Goal: Information Seeking & Learning: Learn about a topic

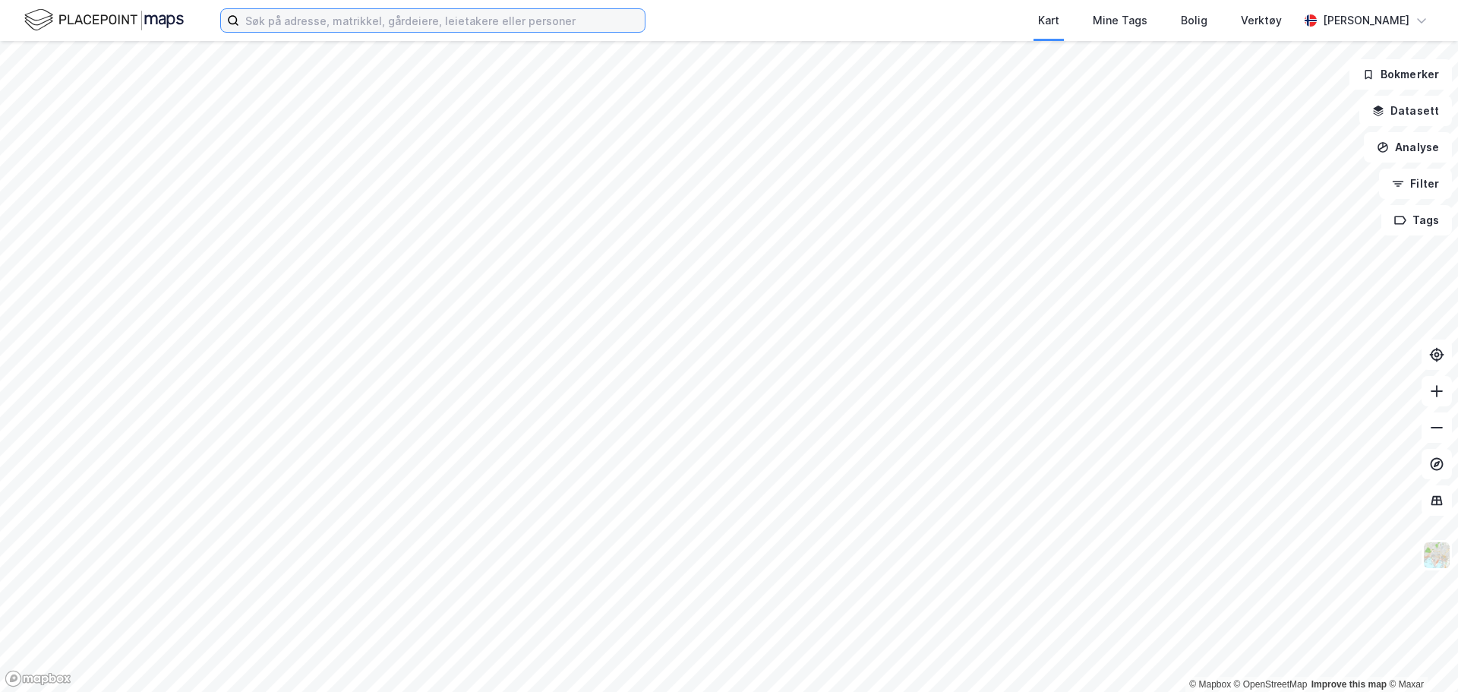
click at [378, 25] on input at bounding box center [442, 20] width 406 height 23
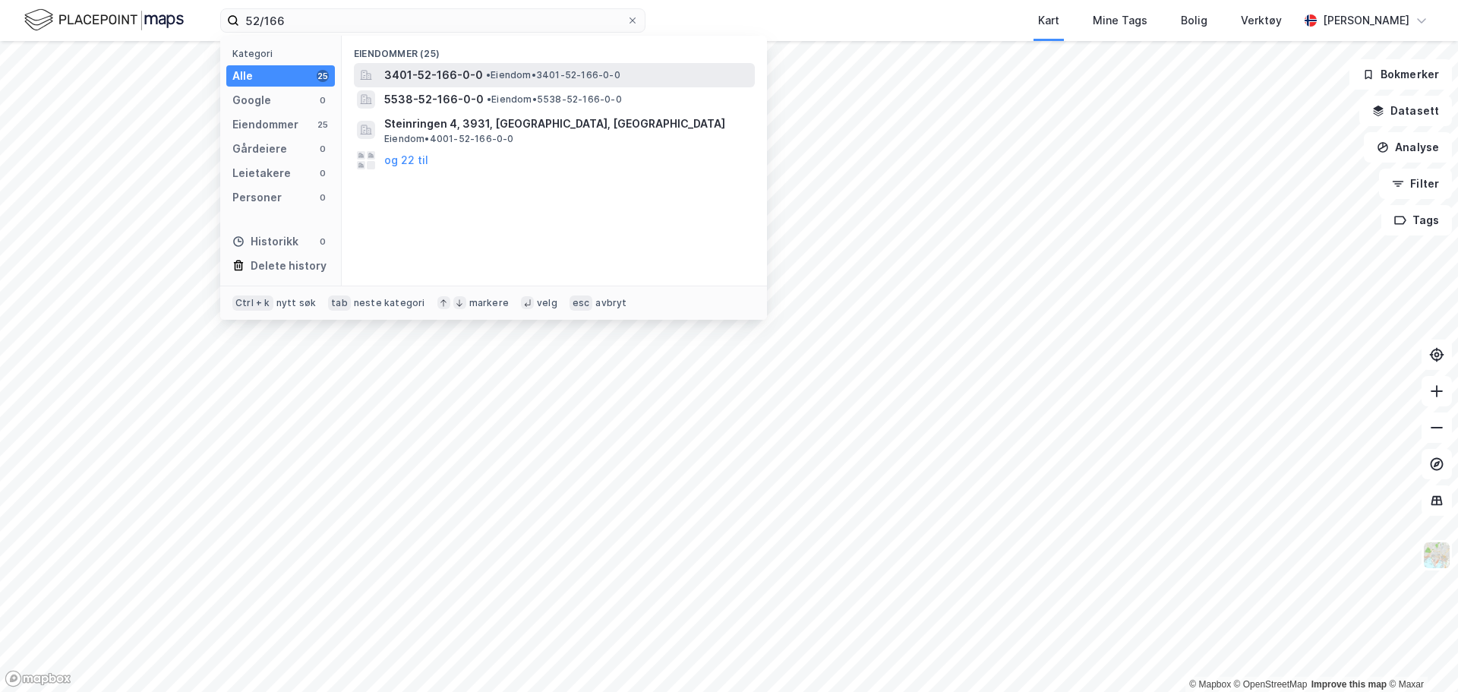
click at [411, 77] on span "3401-52-166-0-0" at bounding box center [433, 75] width 99 height 18
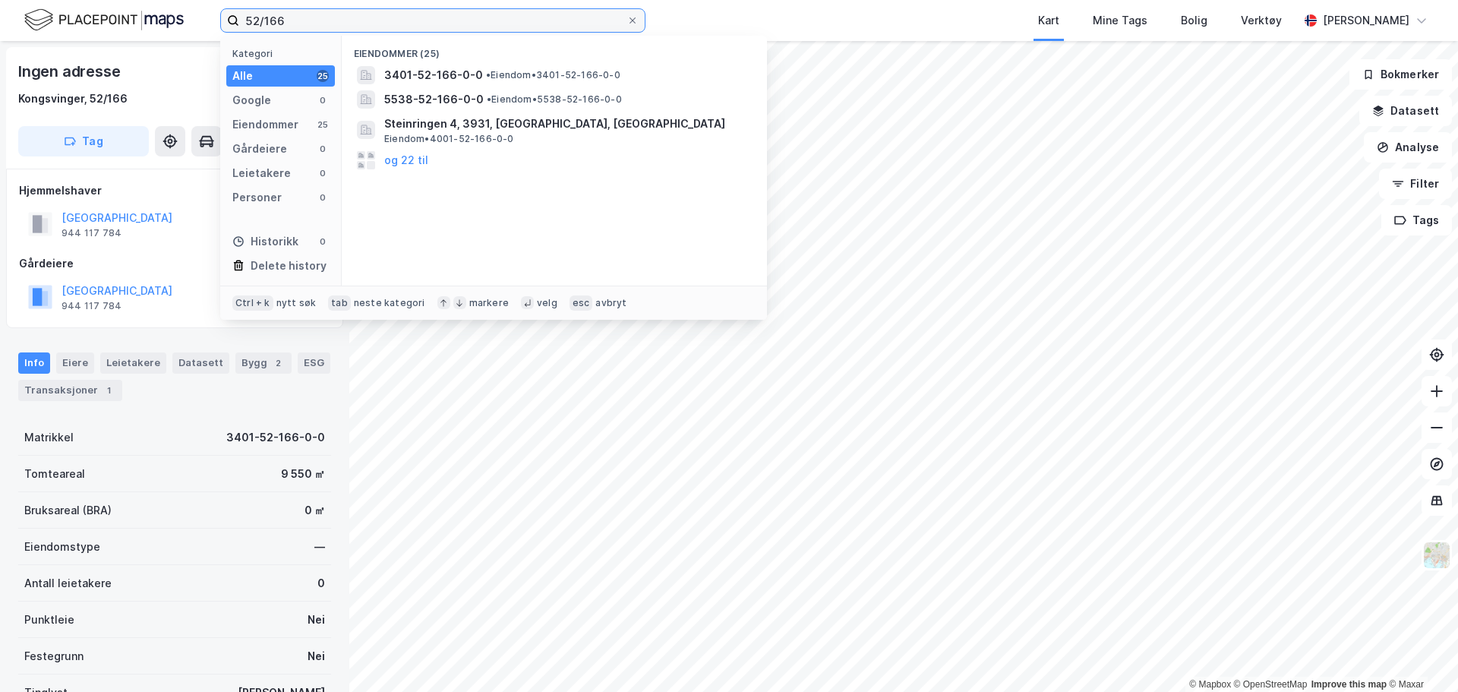
click at [342, 17] on input "52/166" at bounding box center [432, 20] width 387 height 23
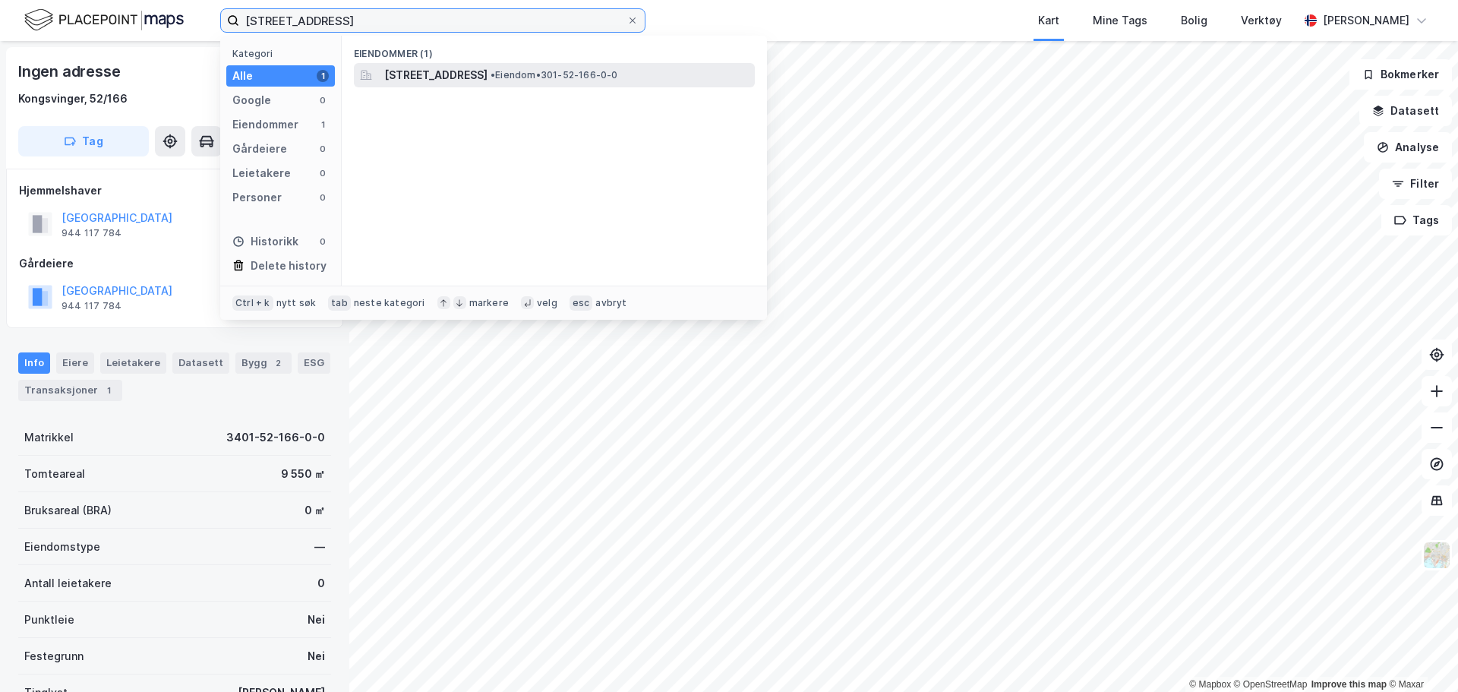
type input "[STREET_ADDRESS]"
click at [421, 71] on span "[STREET_ADDRESS]" at bounding box center [435, 75] width 103 height 18
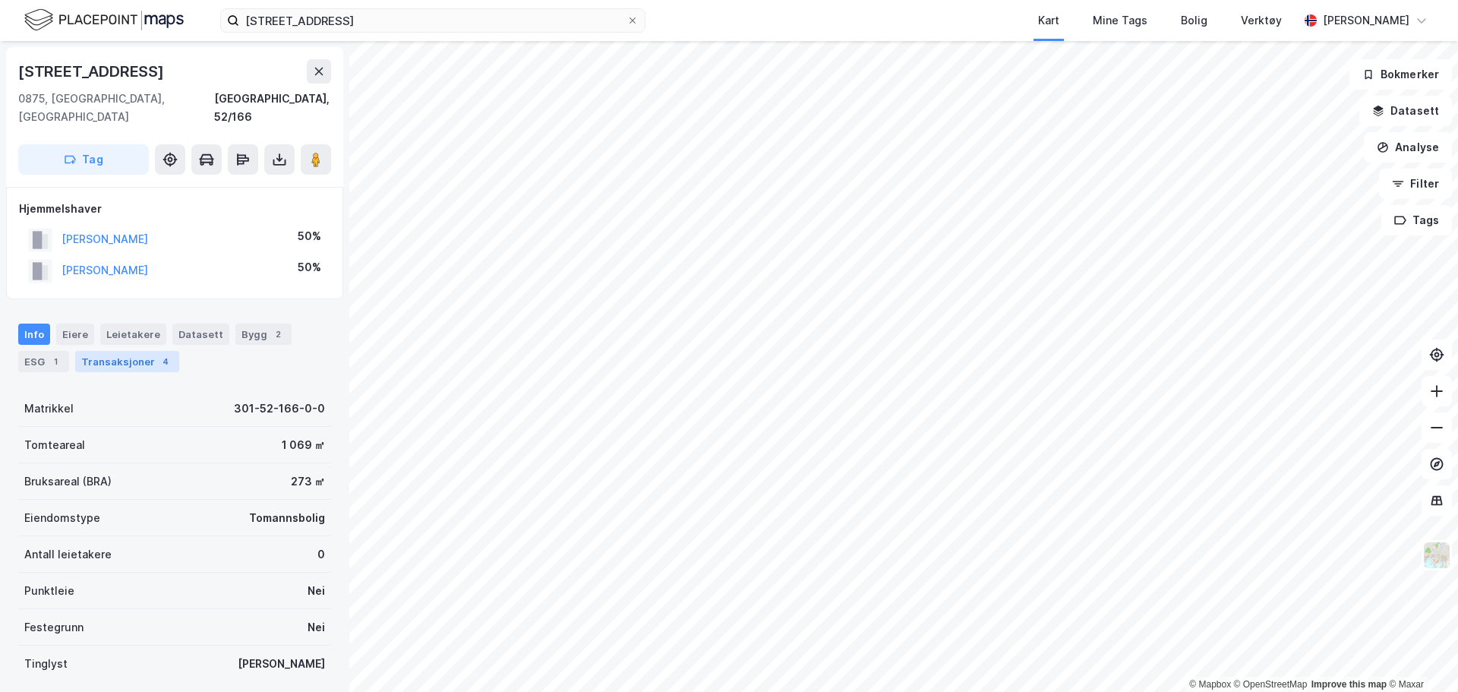
click at [128, 351] on div "Transaksjoner 4" at bounding box center [127, 361] width 104 height 21
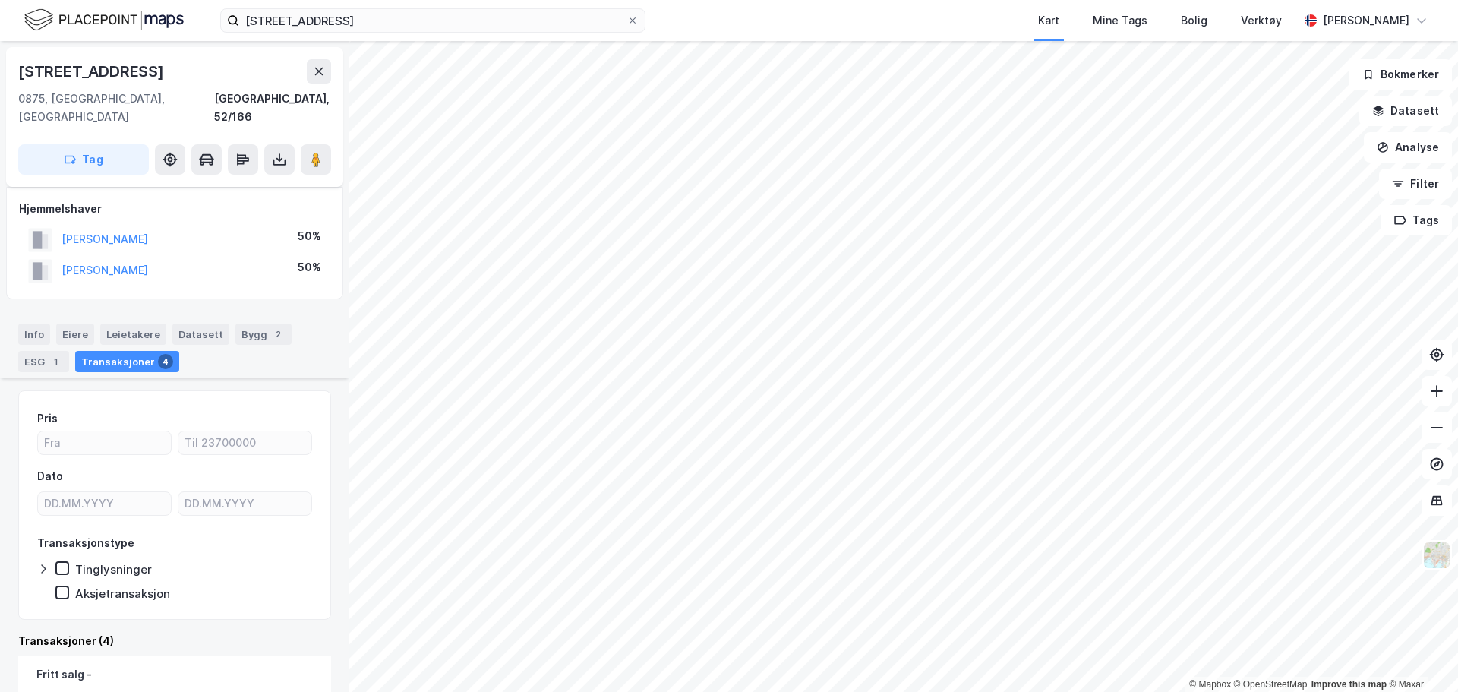
scroll to position [304, 0]
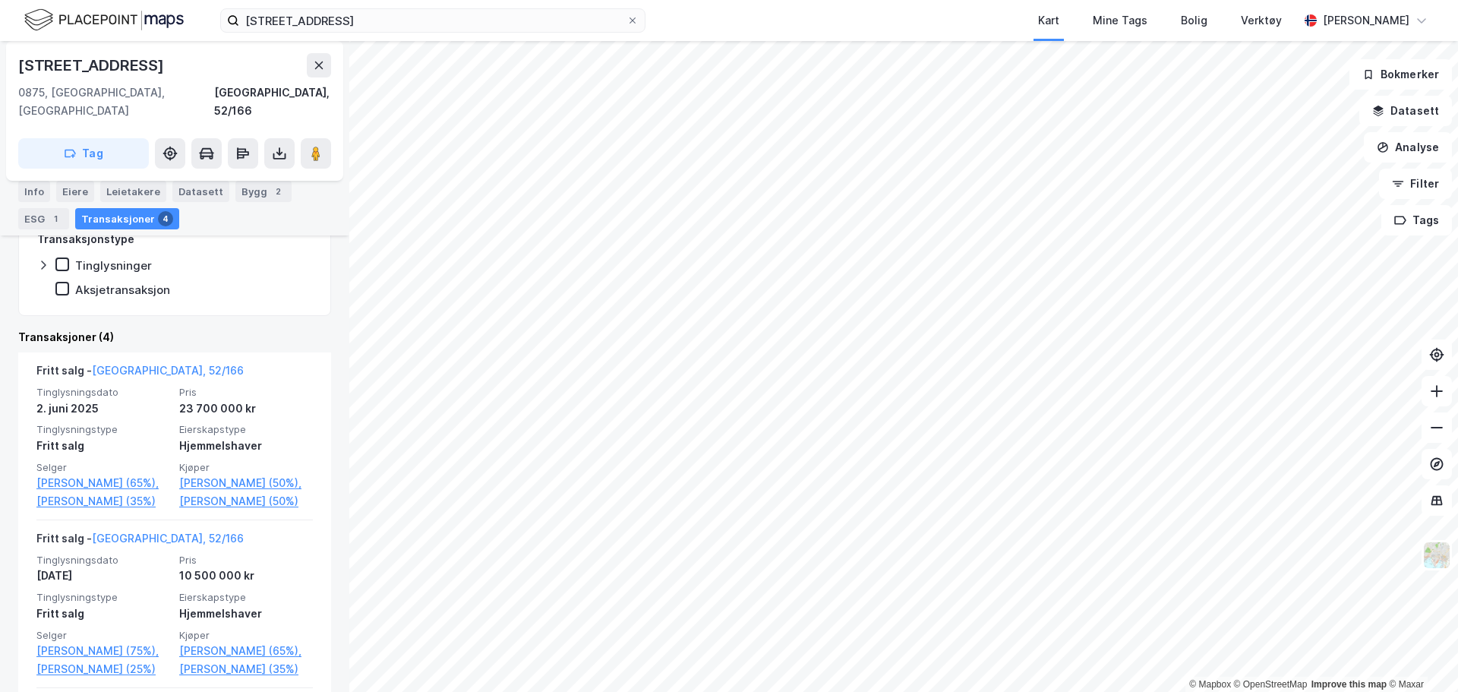
click at [746, 36] on div "52/166, oslo Kart Mine Tags Bolig Verktøy [PERSON_NAME] © Mapbox © OpenStreetMa…" at bounding box center [729, 346] width 1458 height 692
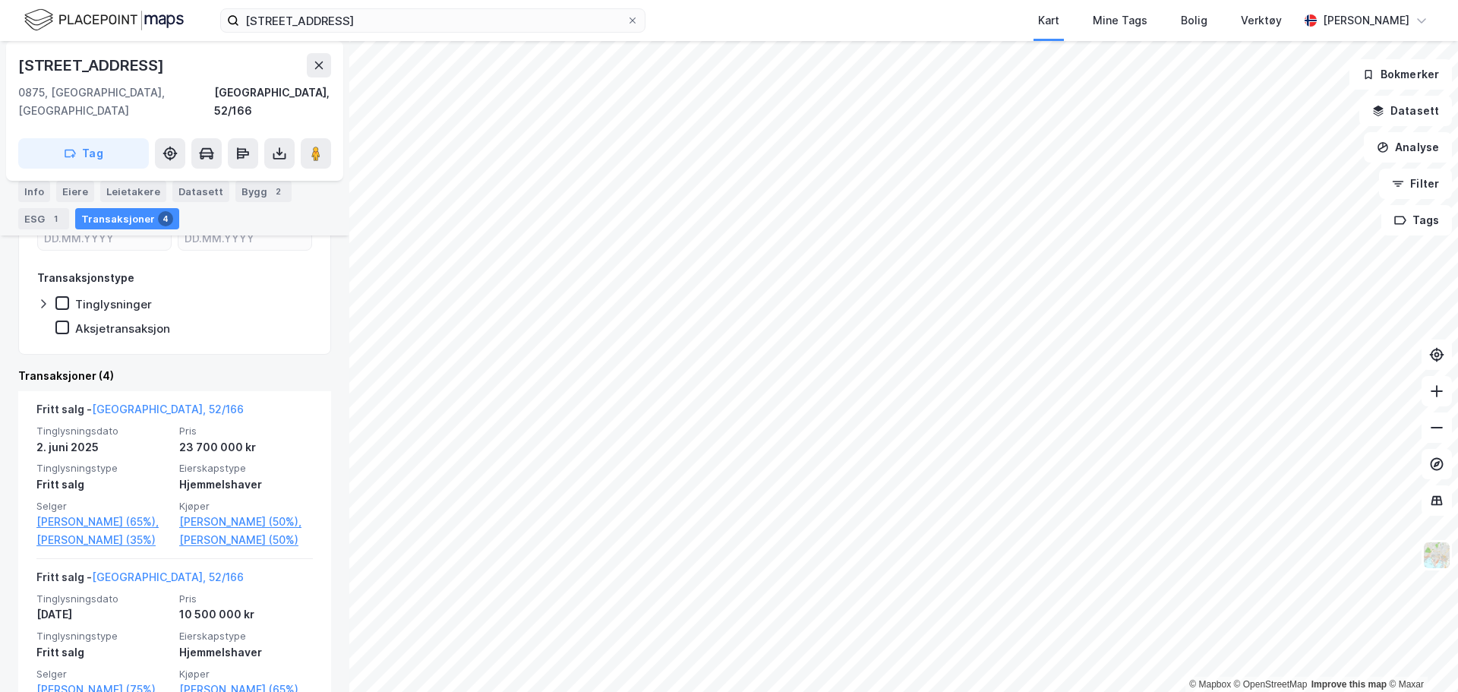
scroll to position [223, 0]
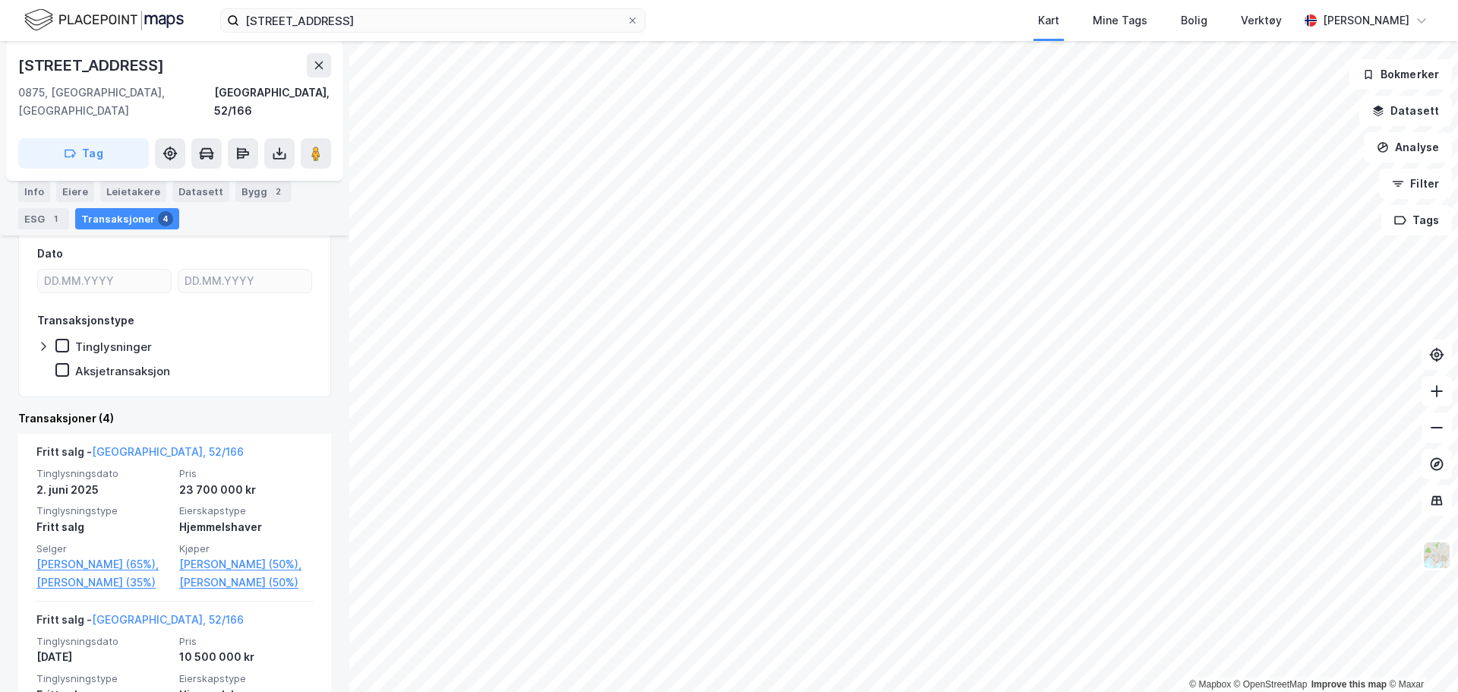
drag, startPoint x: 146, startPoint y: 65, endPoint x: -3, endPoint y: 50, distance: 149.5
click at [0, 50] on html "52/166, oslo Kart Mine Tags Bolig Verktøy [PERSON_NAME] © Mapbox © OpenStreetMa…" at bounding box center [729, 346] width 1458 height 692
copy div "© Mapbox © OpenStreetMap Improve this map © Maxar [STREET_ADDRESS]"
